Goal: Information Seeking & Learning: Learn about a topic

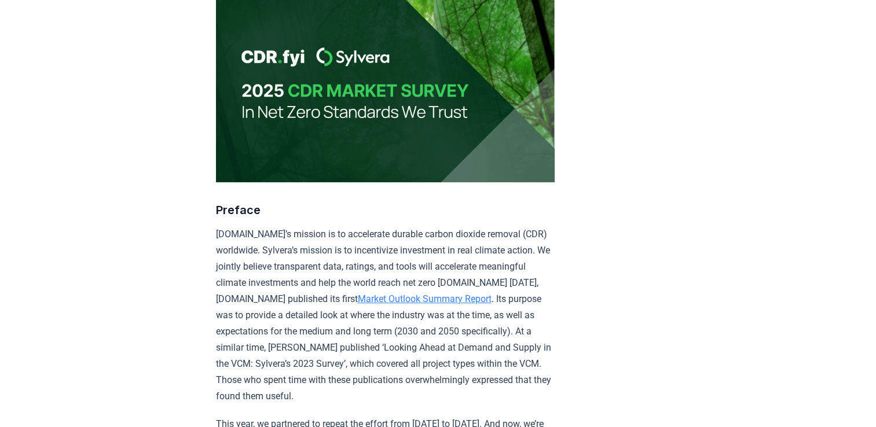
scroll to position [232, 0]
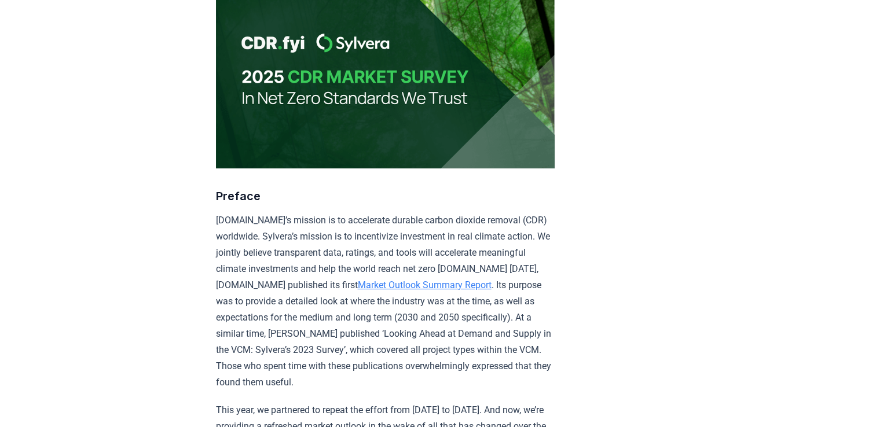
click at [442, 284] on link "Market Outlook Summary Report" at bounding box center [425, 285] width 134 height 11
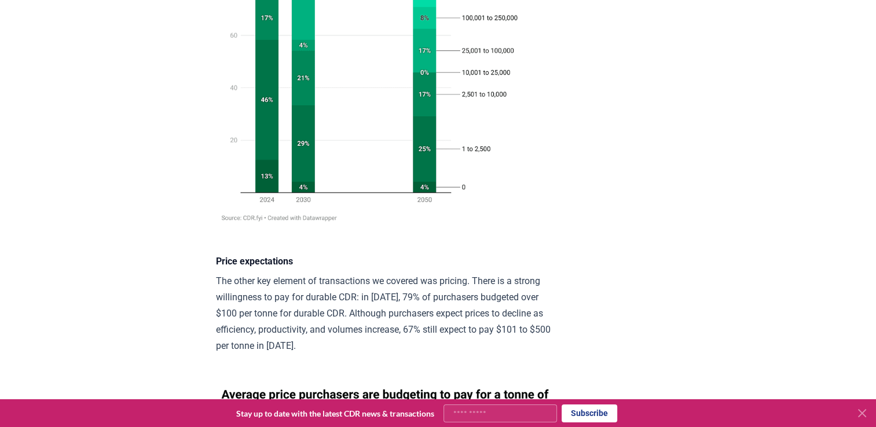
scroll to position [1529, 0]
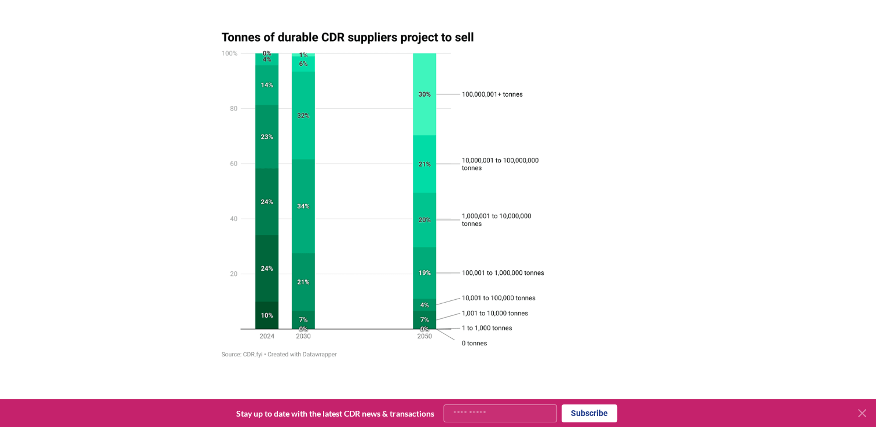
scroll to position [4910, 0]
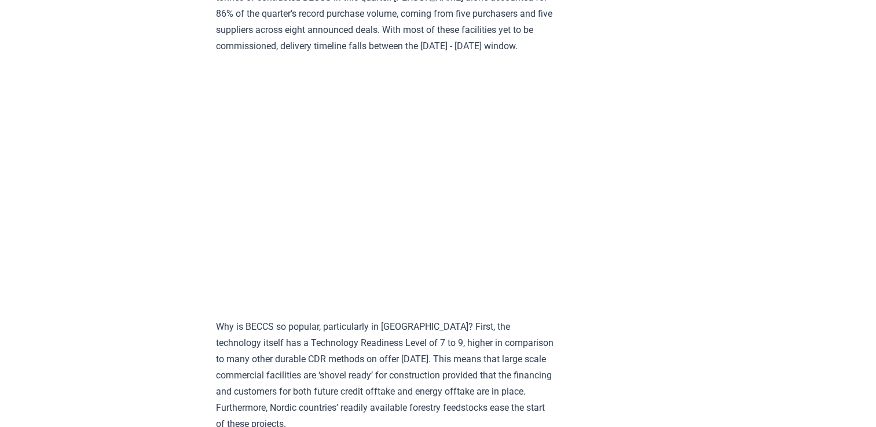
scroll to position [1158, 0]
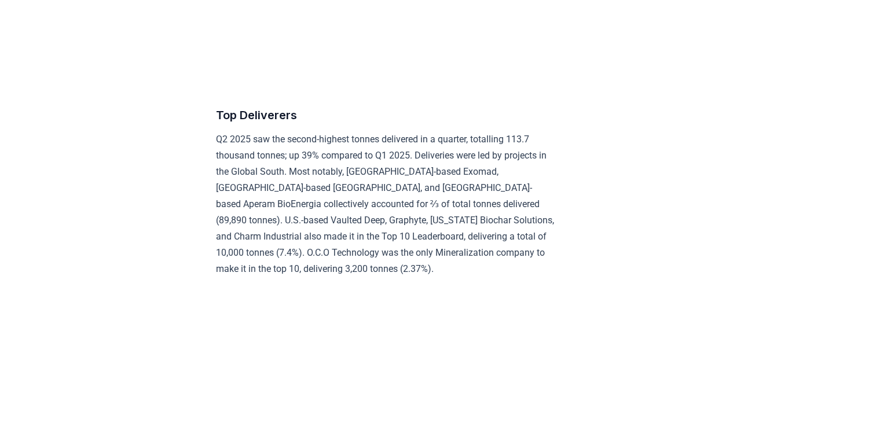
scroll to position [4702, 0]
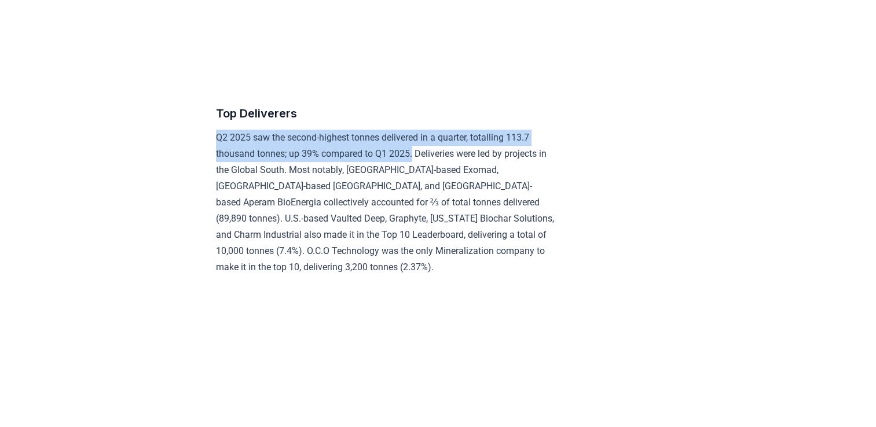
drag, startPoint x: 419, startPoint y: 184, endPoint x: 210, endPoint y: 161, distance: 210.3
copy p "Q2 2025 saw the second-highest tonnes delivered in a quarter, totalling 113.7 t…"
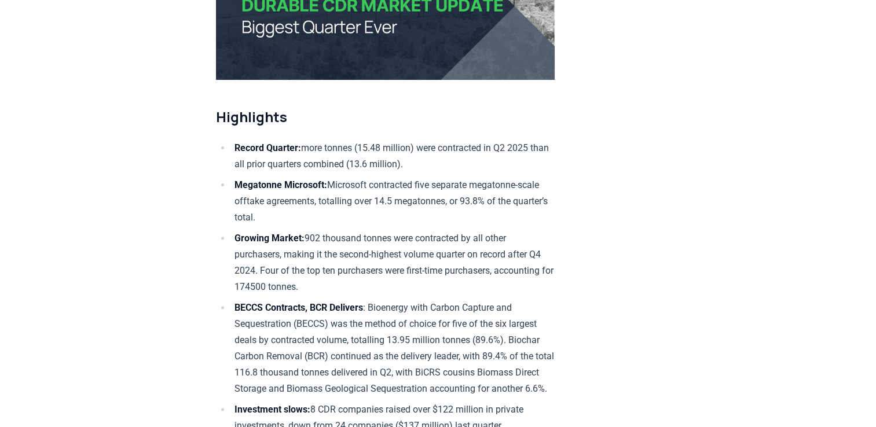
scroll to position [278, 0]
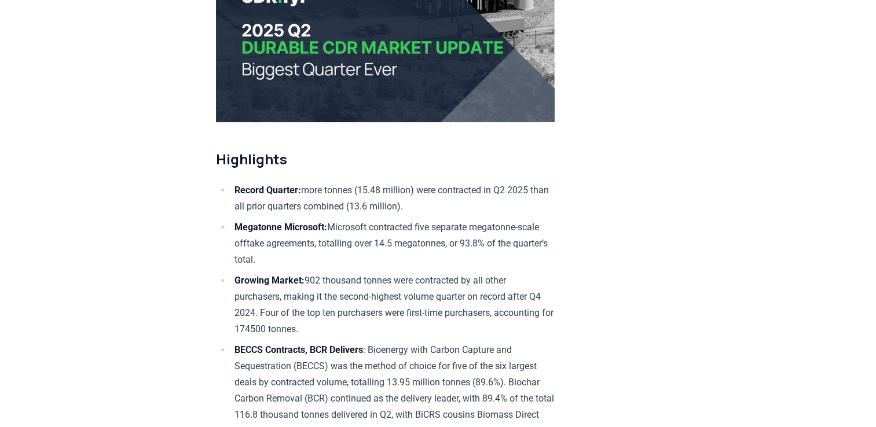
click at [313, 191] on li "Record Quarter: more tonnes (15.48 million) were contracted in Q2 2025 than all…" at bounding box center [393, 198] width 324 height 32
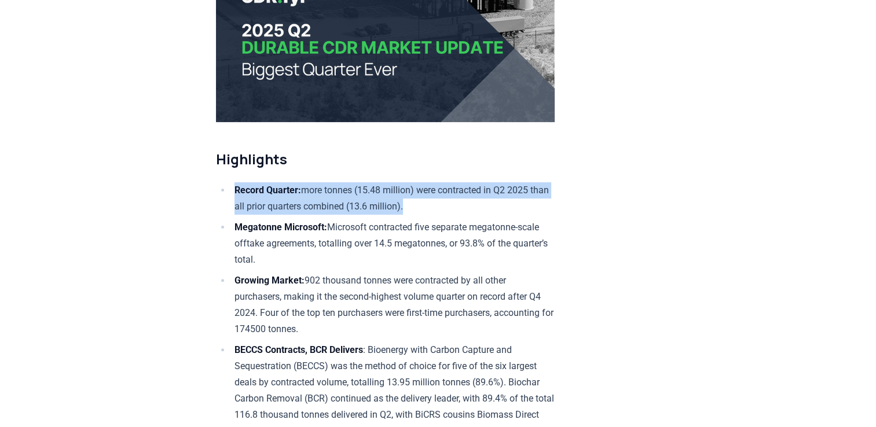
click at [313, 191] on li "Record Quarter: more tonnes (15.48 million) were contracted in Q2 2025 than all…" at bounding box center [393, 198] width 324 height 32
copy li "Record Quarter: more tonnes (15.48 million) were contracted in Q2 2025 than all…"
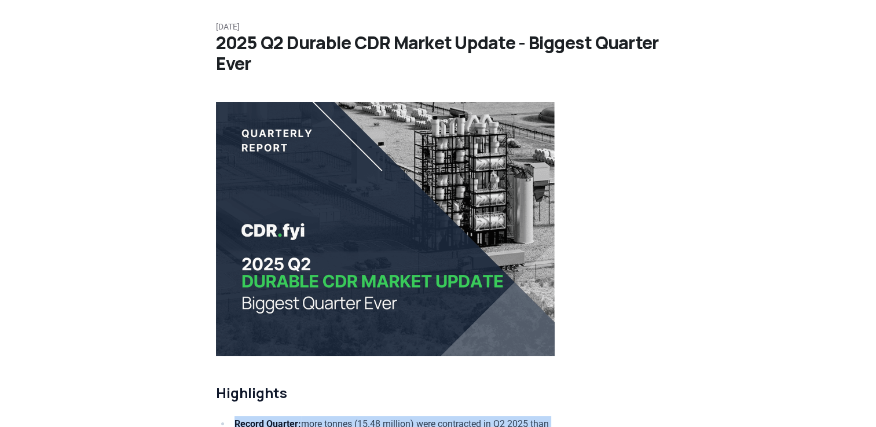
scroll to position [0, 0]
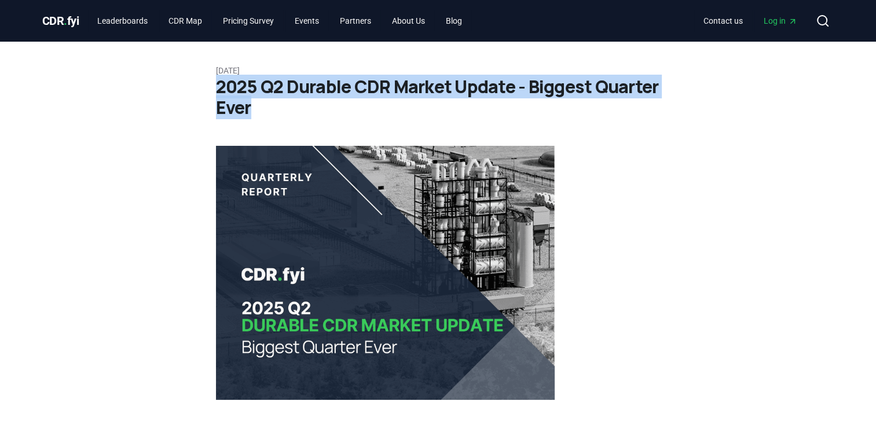
drag, startPoint x: 216, startPoint y: 89, endPoint x: 259, endPoint y: 110, distance: 48.4
click at [259, 110] on h1 "2025 Q2 Durable CDR Market Update - Biggest Quarter Ever" at bounding box center [438, 97] width 445 height 42
copy h1 "2025 Q2 Durable CDR Market Update - Biggest Quarter Ever"
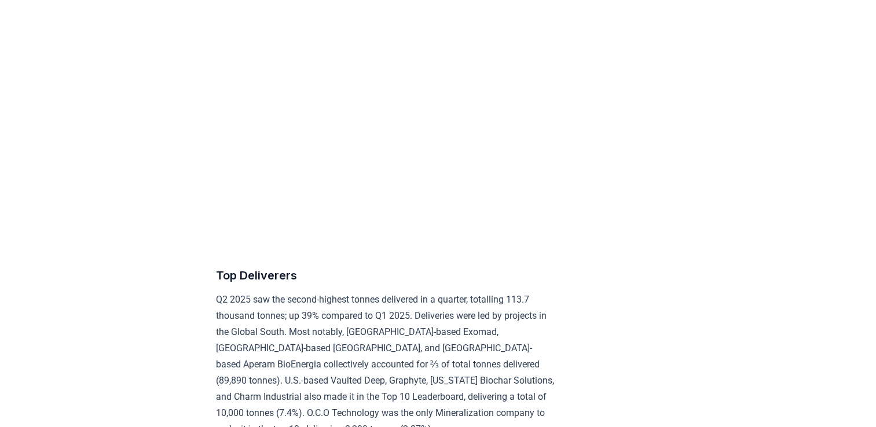
scroll to position [4563, 0]
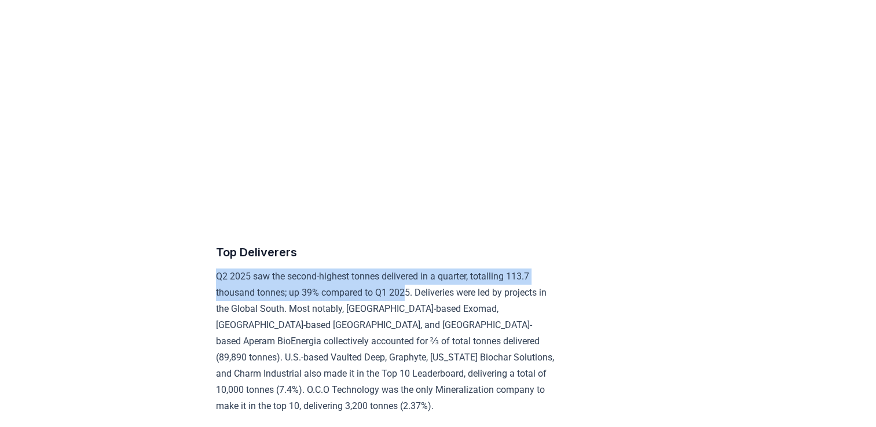
drag, startPoint x: 412, startPoint y: 321, endPoint x: 213, endPoint y: 305, distance: 199.3
drag, startPoint x: 213, startPoint y: 305, endPoint x: 410, endPoint y: 327, distance: 198.1
click at [410, 327] on p "Q2 2025 saw the second-highest tonnes delivered in a quarter, totalling 113.7 t…" at bounding box center [385, 342] width 339 height 146
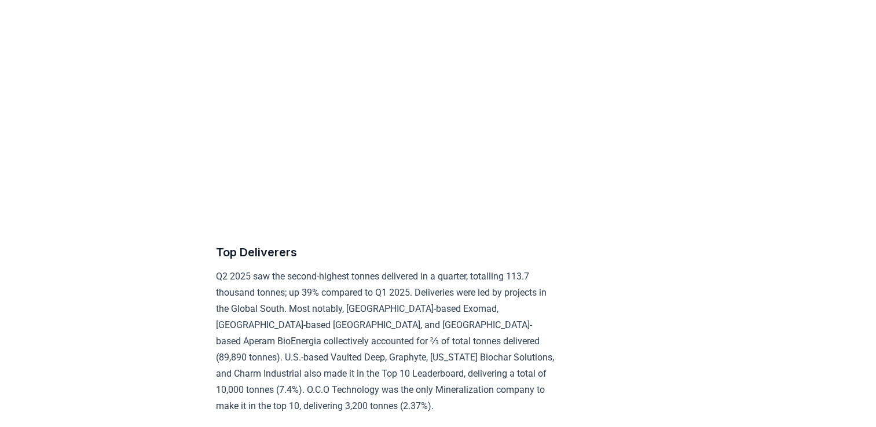
click at [419, 323] on p "Q2 2025 saw the second-highest tonnes delivered in a quarter, totalling 113.7 t…" at bounding box center [385, 342] width 339 height 146
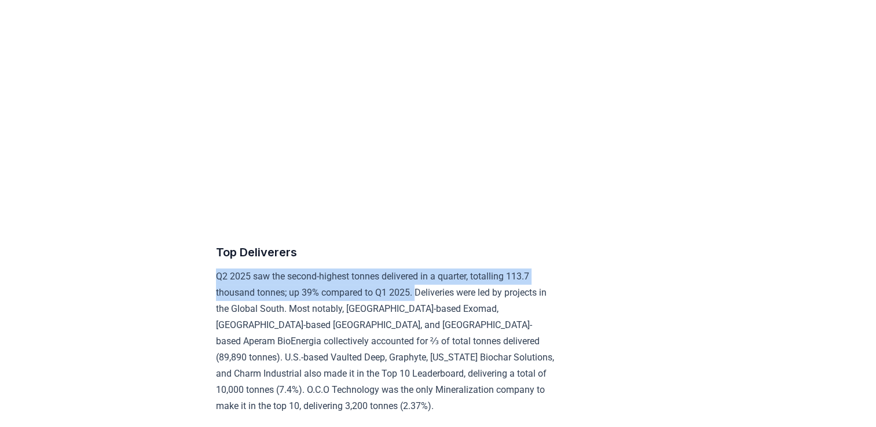
drag, startPoint x: 419, startPoint y: 323, endPoint x: 215, endPoint y: 309, distance: 204.3
click at [216, 309] on p "Q2 2025 saw the second-highest tonnes delivered in a quarter, totalling 113.7 t…" at bounding box center [385, 342] width 339 height 146
copy p "Q2 2025 saw the second-highest tonnes delivered in a quarter, totalling 113.7 t…"
click at [216, 309] on p "Q2 2025 saw the second-highest tonnes delivered in a quarter, totalling 113.7 t…" at bounding box center [385, 342] width 339 height 146
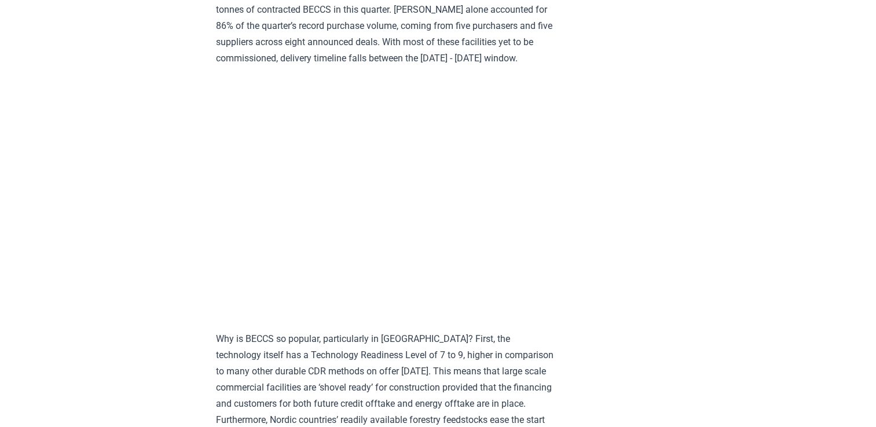
scroll to position [1135, 0]
